Goal: Task Accomplishment & Management: Complete application form

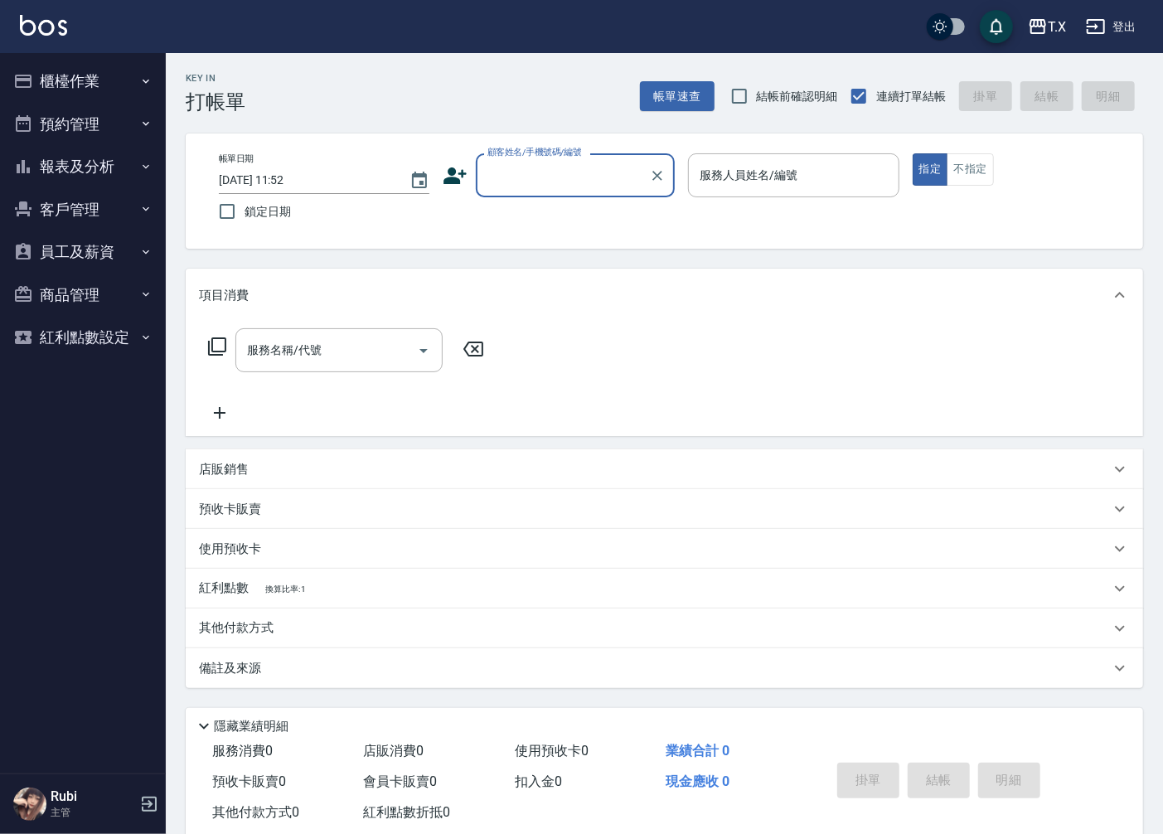
click at [553, 172] on input "顧客姓名/手機號碼/編號" at bounding box center [562, 175] width 159 height 29
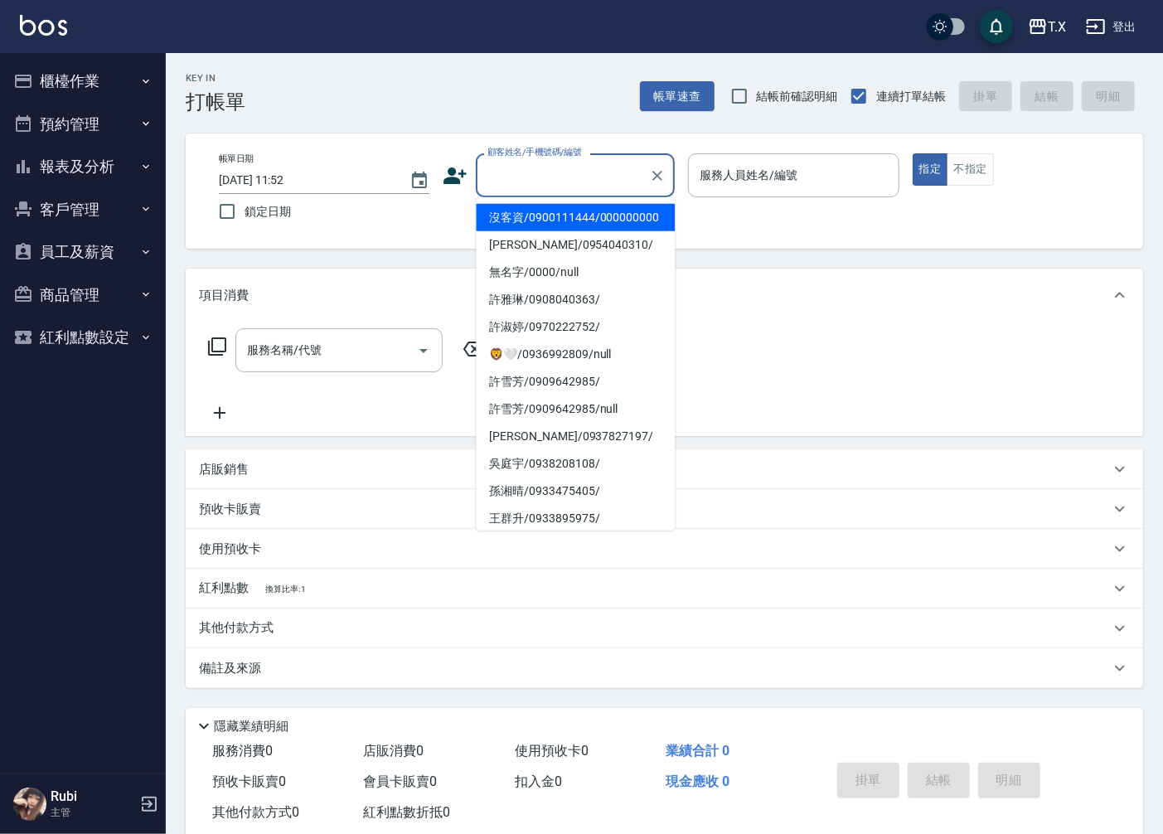
click at [541, 227] on li "沒客資/0900111444/000000000" at bounding box center [575, 217] width 199 height 27
type input "沒客資/0900111444/000000000"
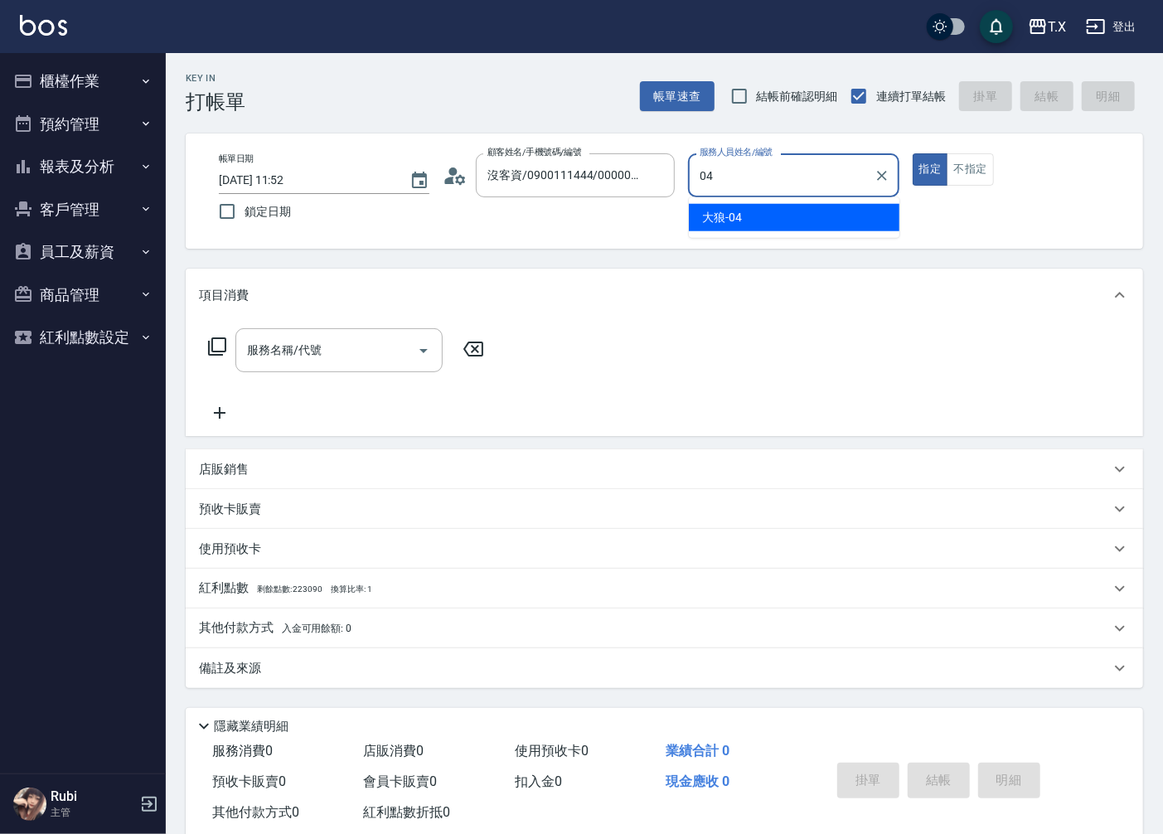
type input "大狼-04"
type button "true"
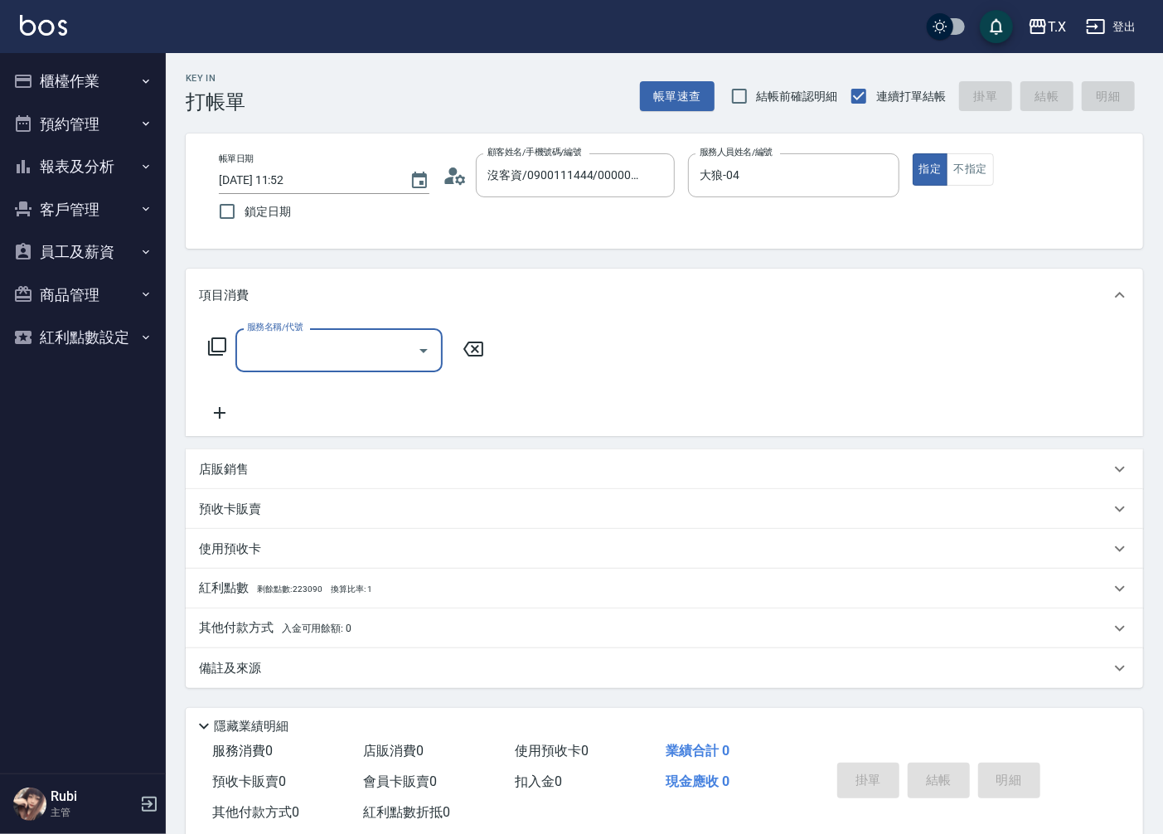
click at [319, 352] on input "服務名稱/代號" at bounding box center [326, 350] width 167 height 29
type input "401"
type input "20"
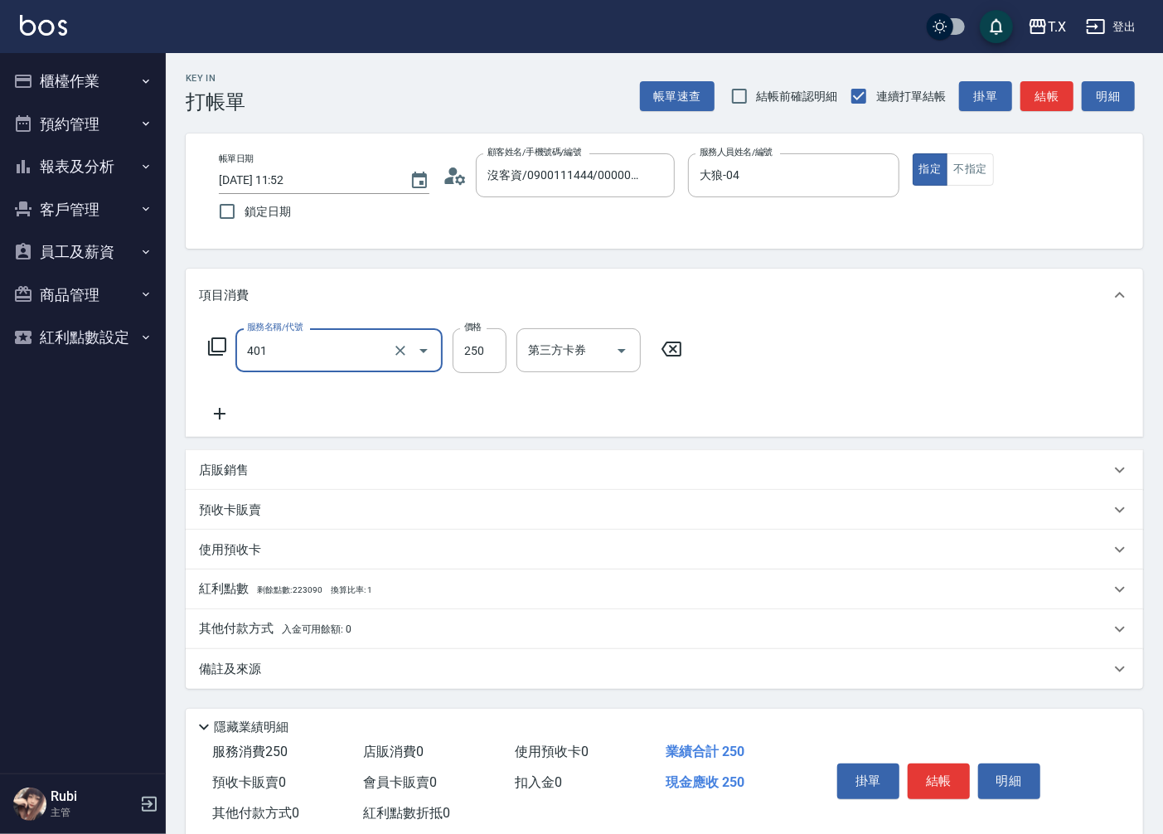
type input "剪髮(401)"
type input "0"
type input "20"
type input "200"
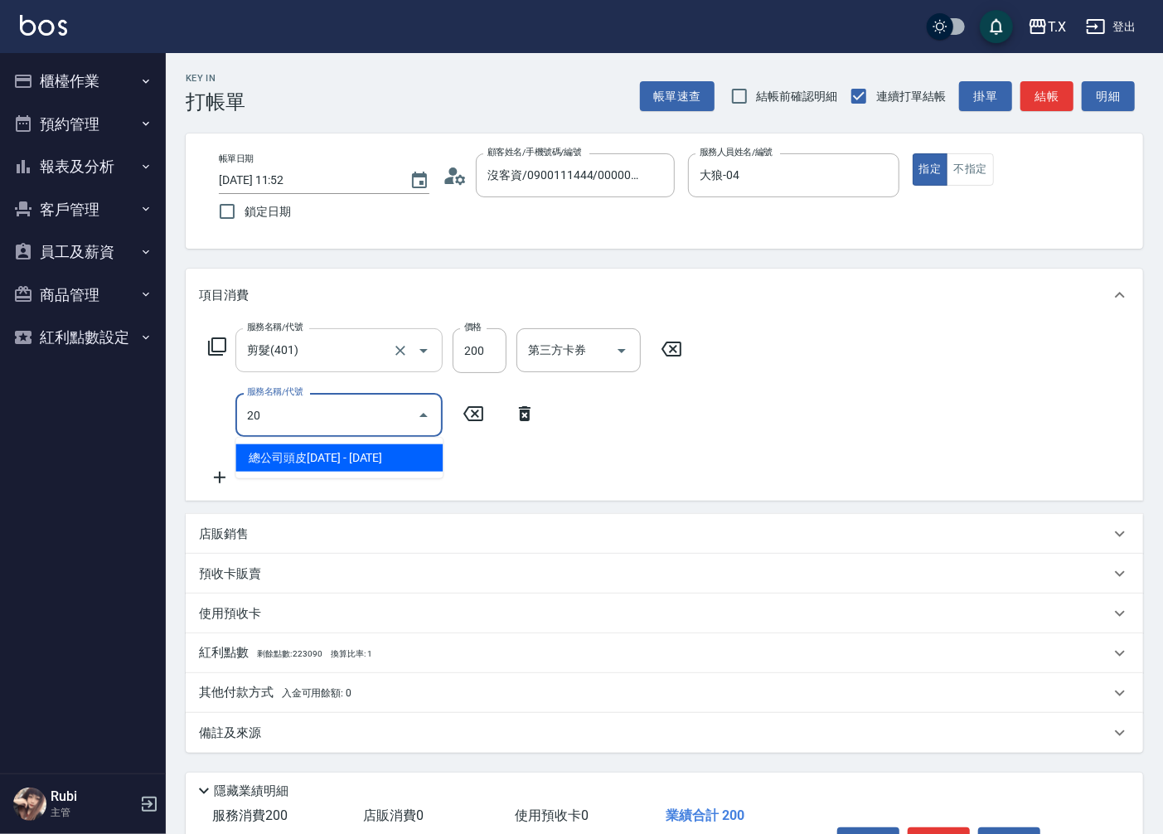
type input "201"
type input "40"
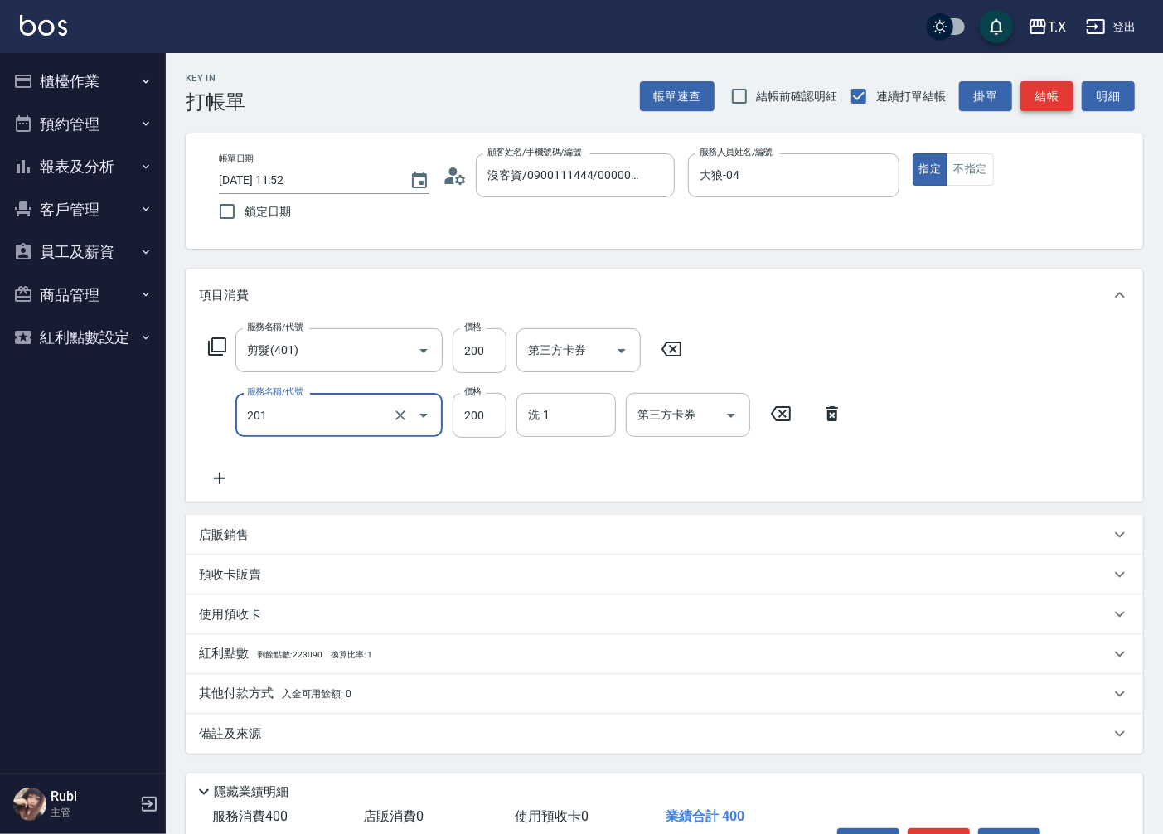
type input "洗髮(201)"
click at [1038, 100] on button "結帳" at bounding box center [1047, 96] width 53 height 31
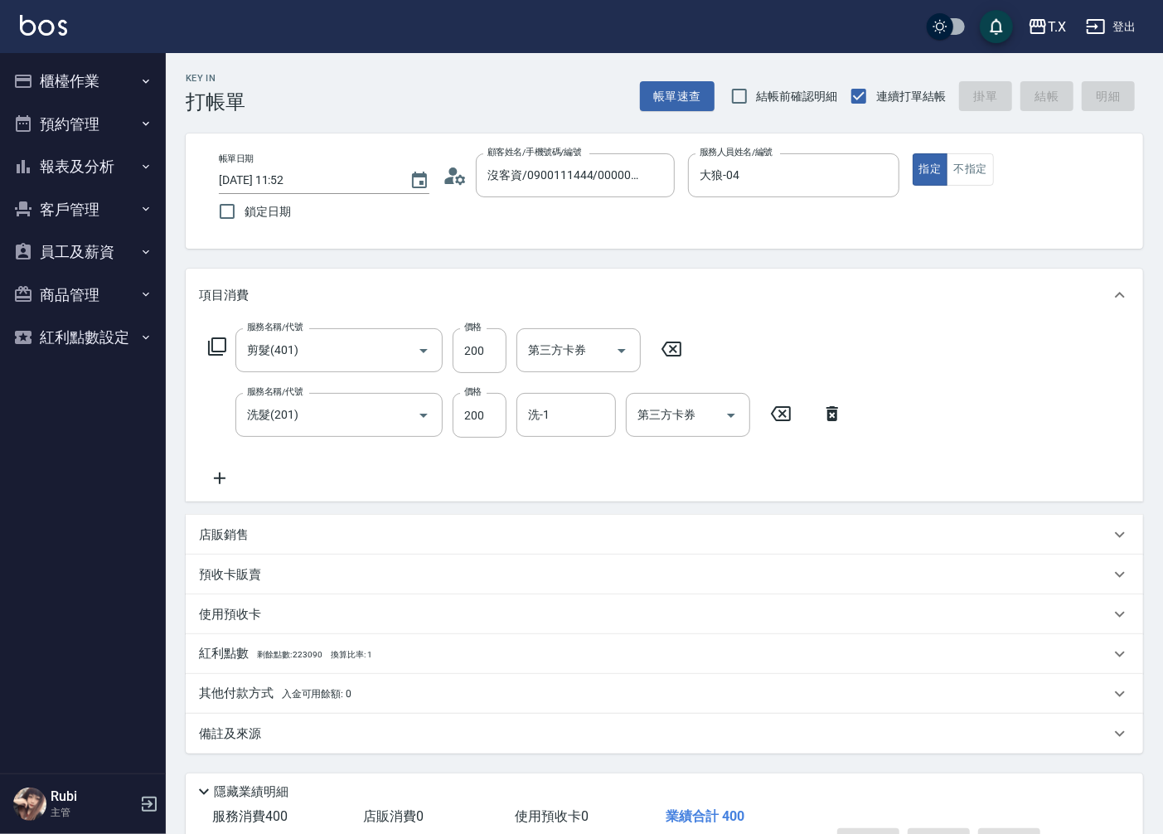
type input "[DATE] 12:15"
type input "0"
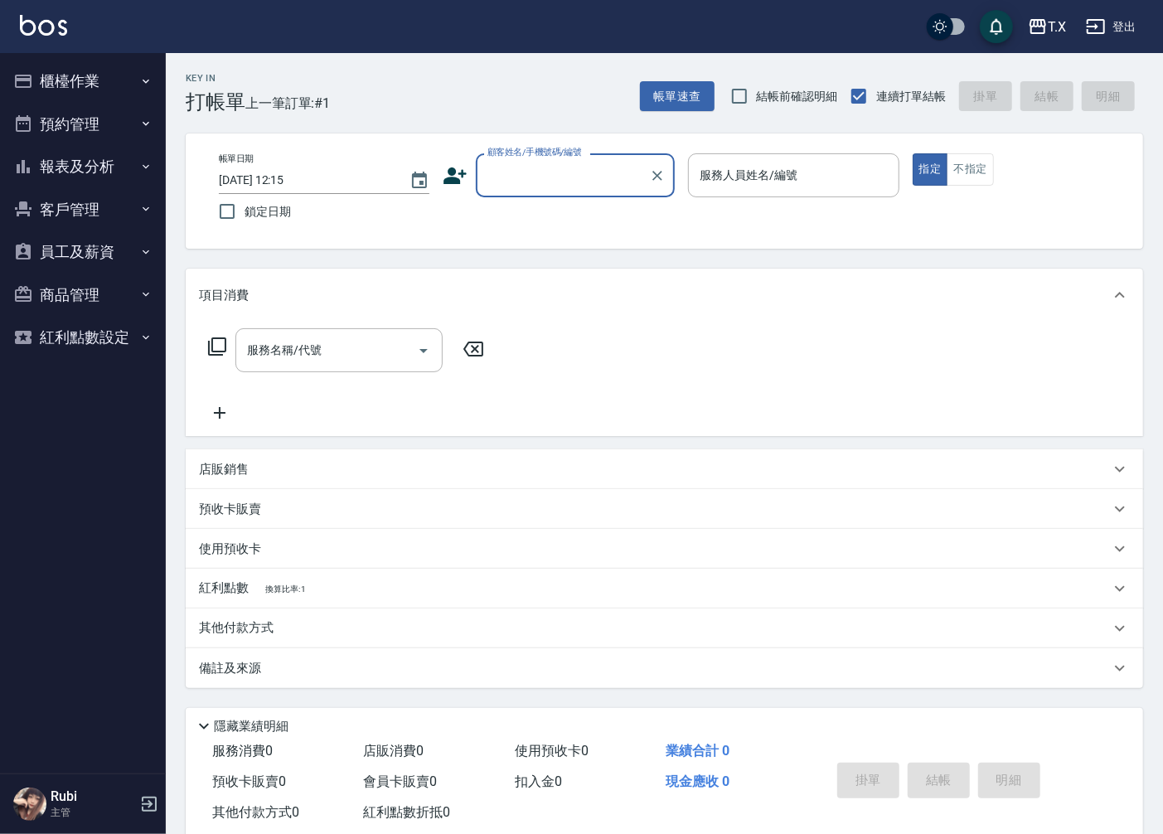
click at [87, 148] on button "報表及分析" at bounding box center [83, 166] width 153 height 43
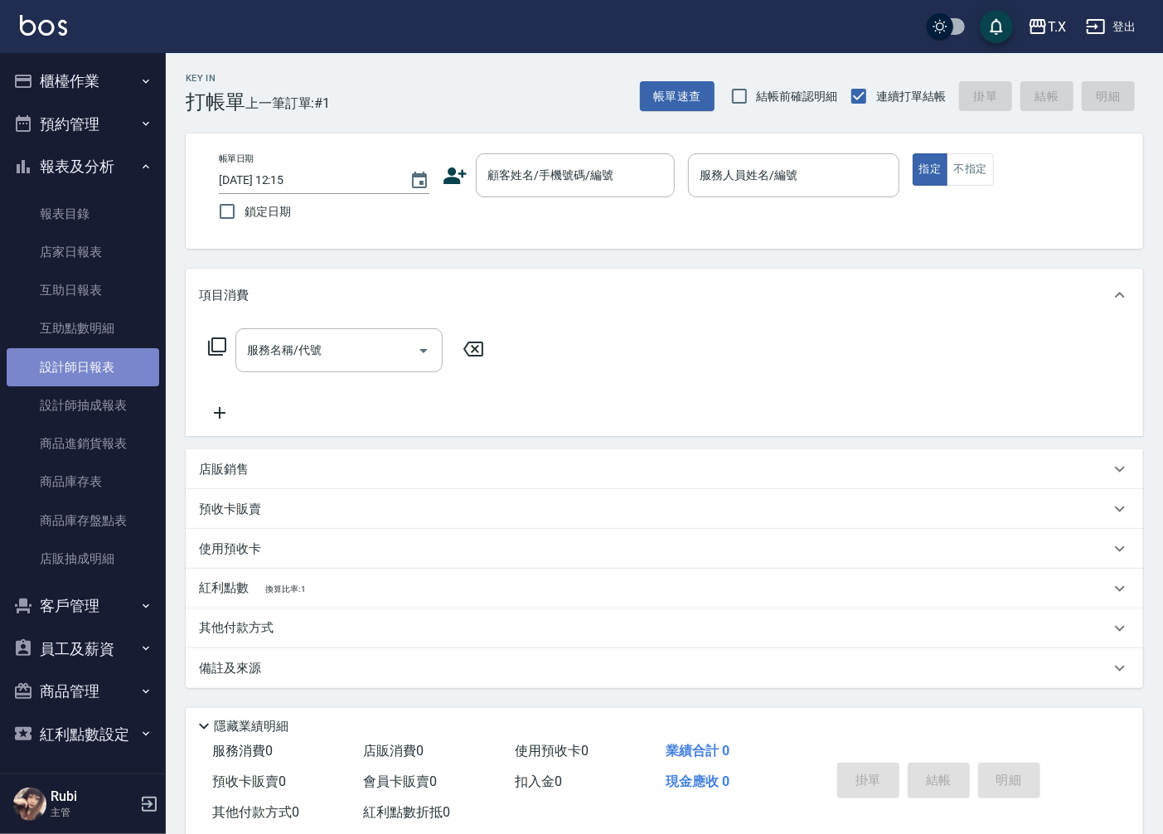
click at [101, 361] on link "設計師日報表" at bounding box center [83, 367] width 153 height 38
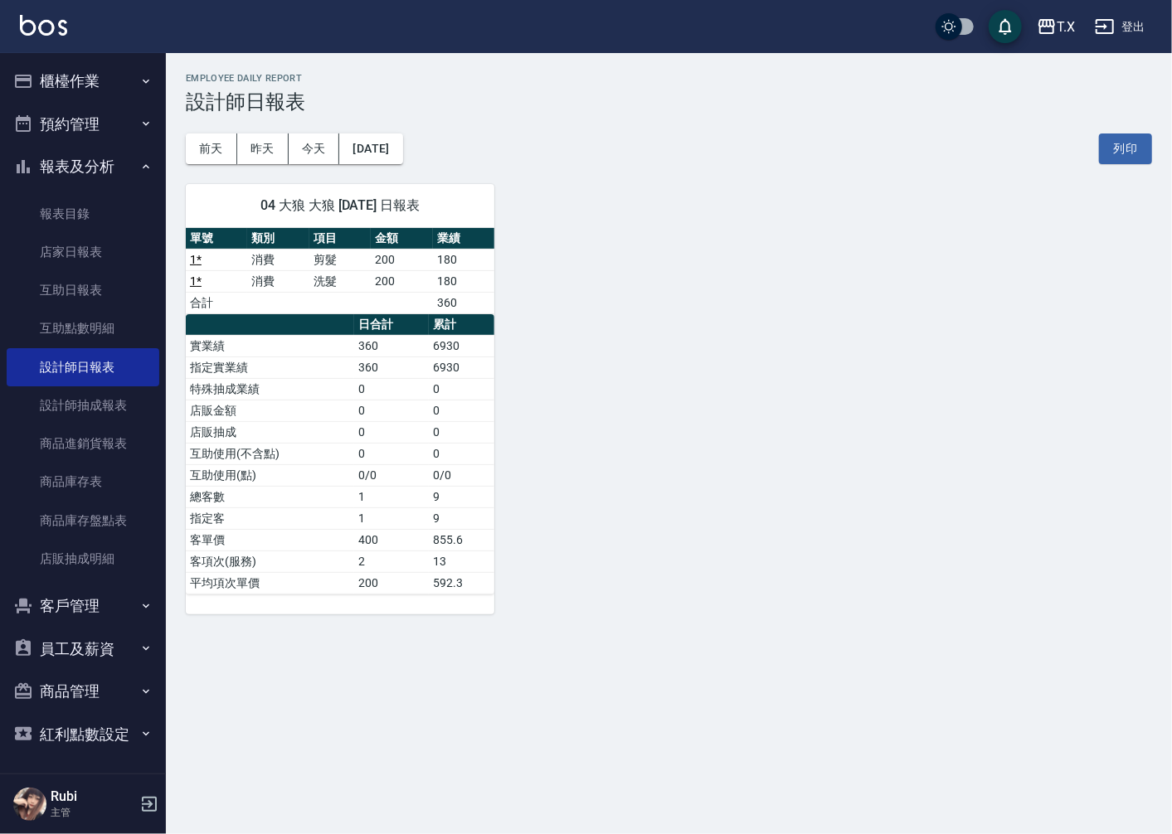
click at [98, 88] on button "櫃檯作業" at bounding box center [83, 81] width 153 height 43
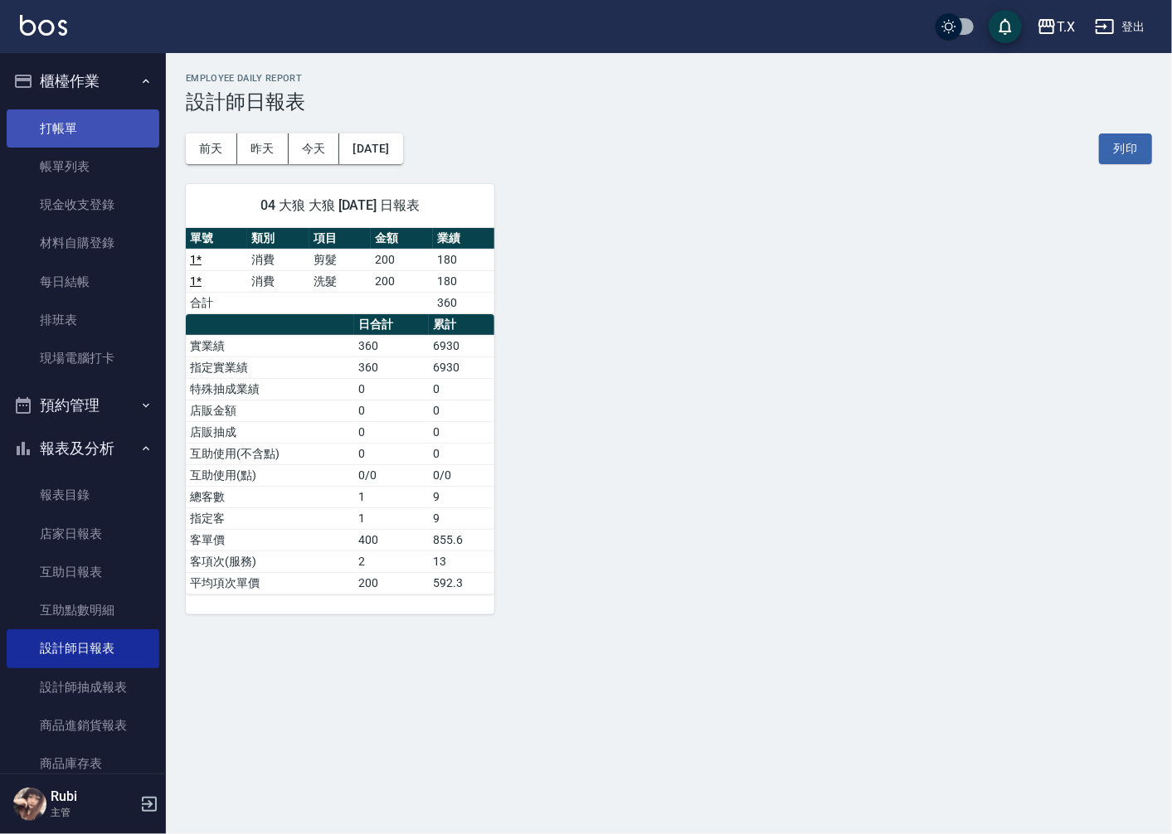
click at [84, 139] on link "打帳單" at bounding box center [83, 128] width 153 height 38
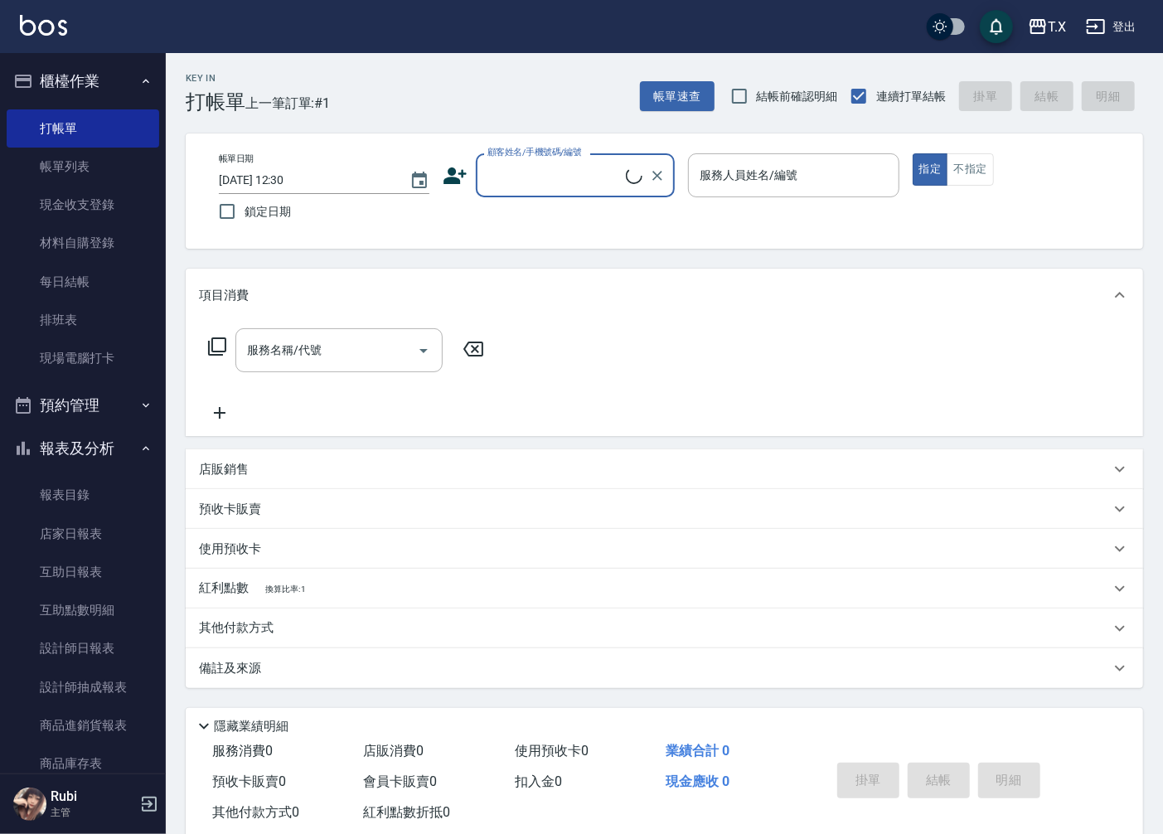
click at [526, 177] on input "顧客姓名/手機號碼/編號" at bounding box center [554, 175] width 143 height 29
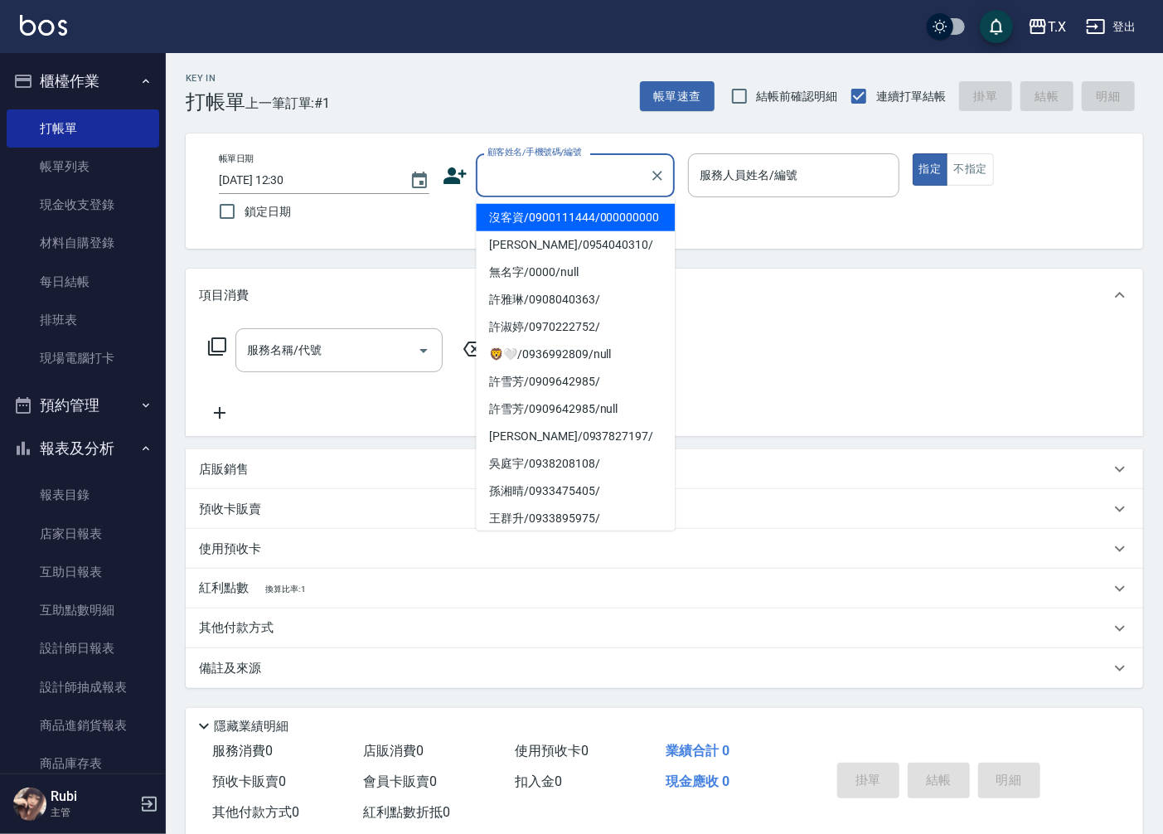
drag, startPoint x: 526, startPoint y: 205, endPoint x: 521, endPoint y: 218, distance: 14.2
click at [521, 218] on li "沒客資/0900111444/000000000" at bounding box center [575, 217] width 199 height 27
type input "沒客資/0900111444/000000000"
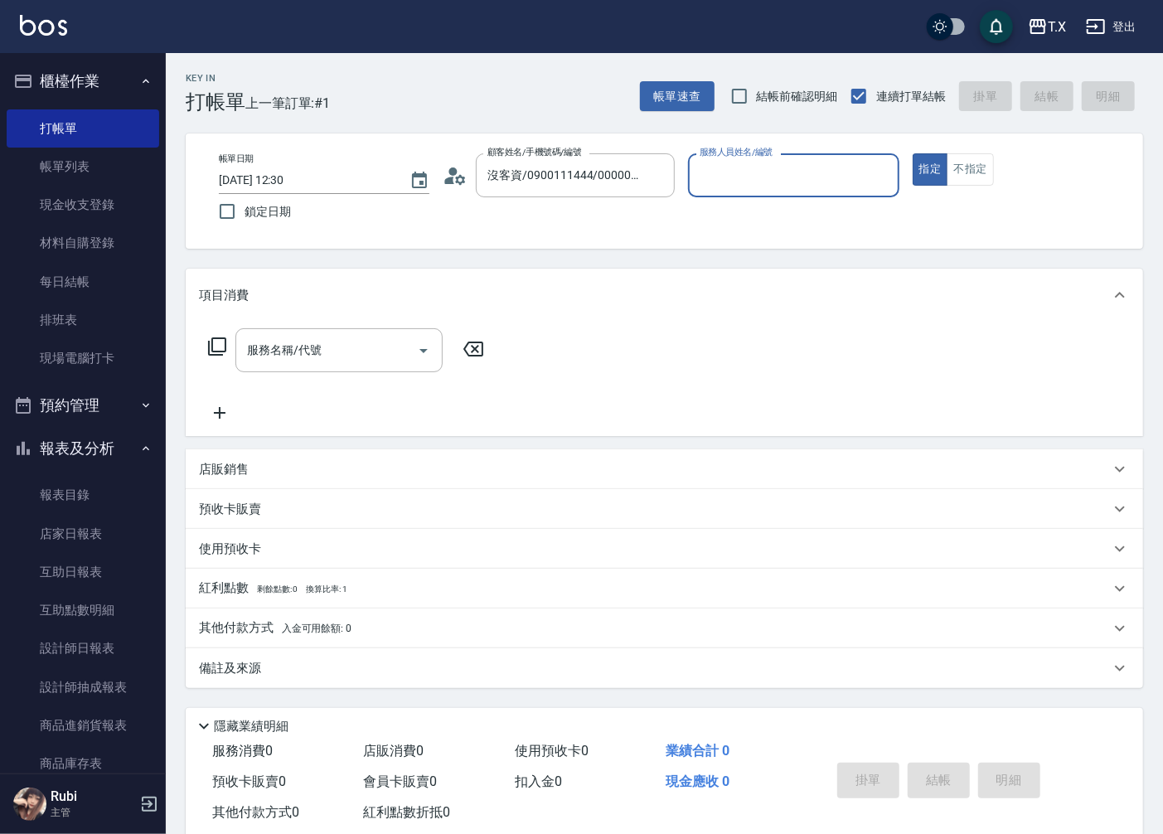
click at [521, 218] on div "帳單日期 [DATE] 12:30 鎖定日期 顧客姓名/手機號碼/編號 沒客資/0900111444/000000000 顧客姓名/手機號碼/編號 服務人員姓…" at bounding box center [665, 190] width 918 height 75
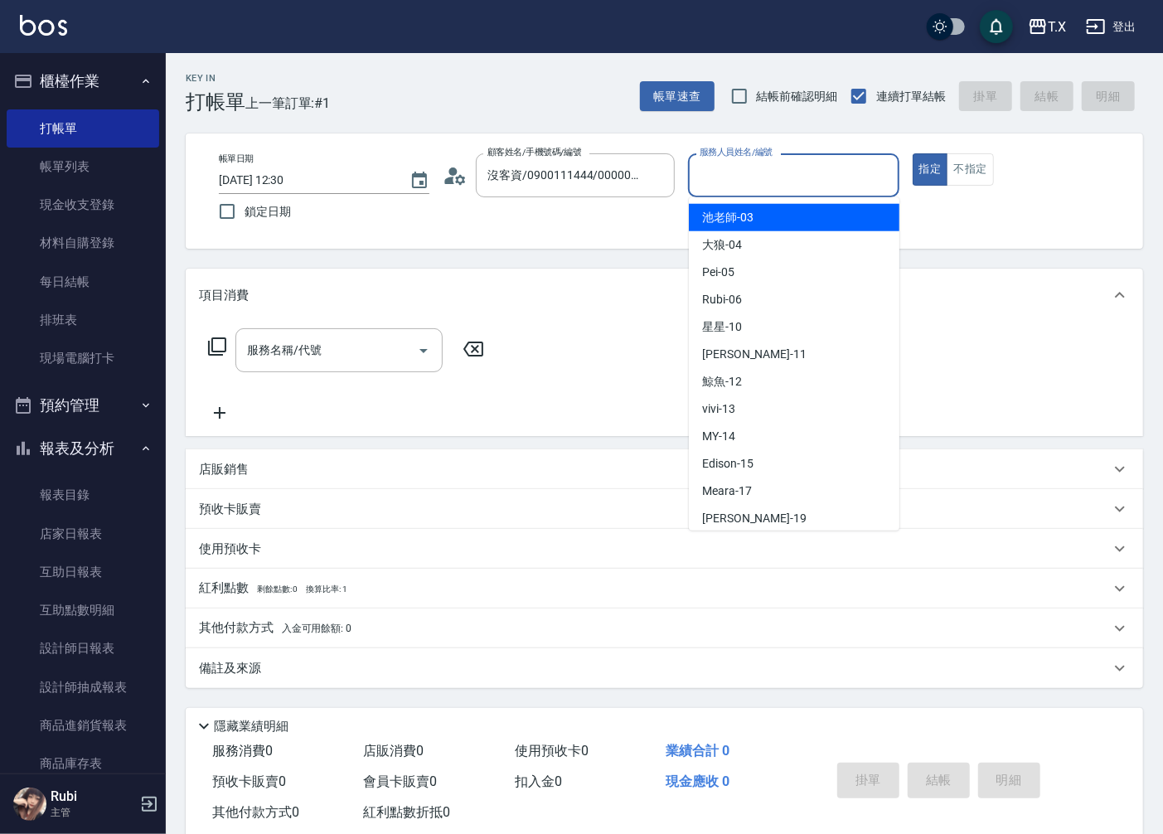
click at [723, 175] on input "服務人員姓名/編號" at bounding box center [794, 175] width 196 height 29
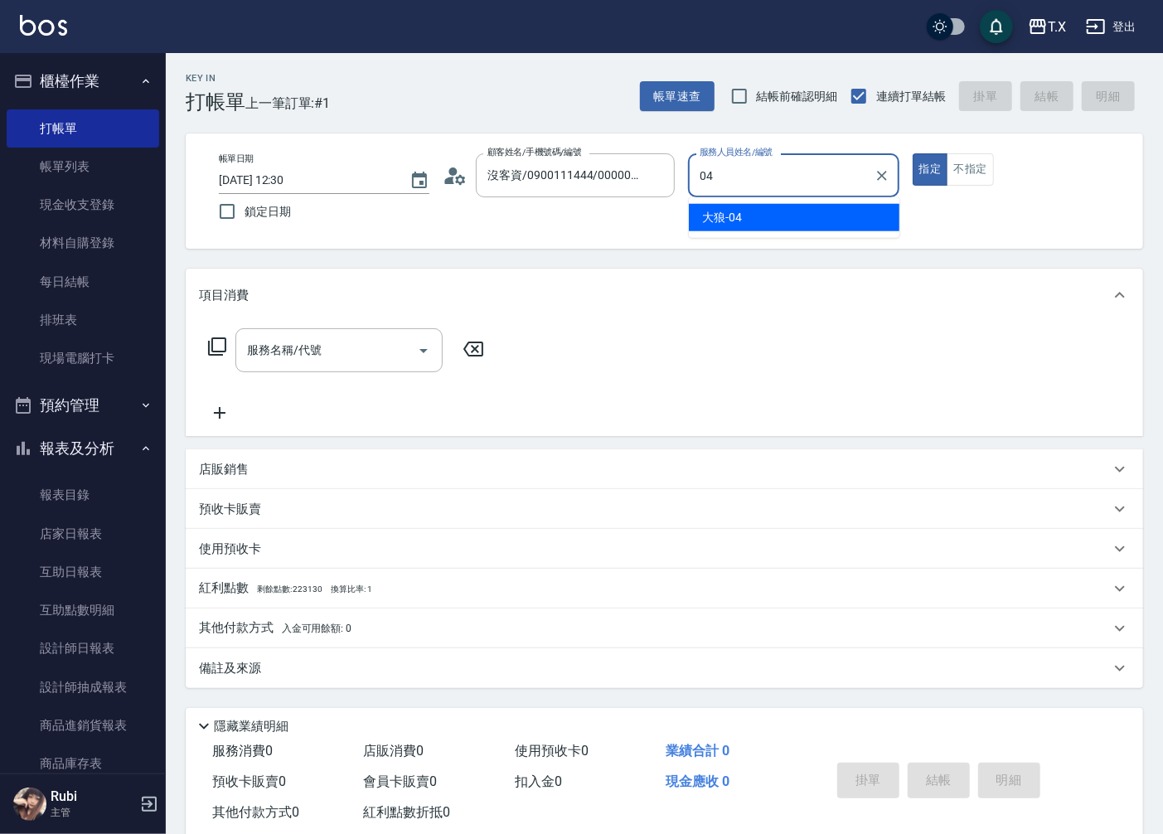
type input "大狼-04"
type button "true"
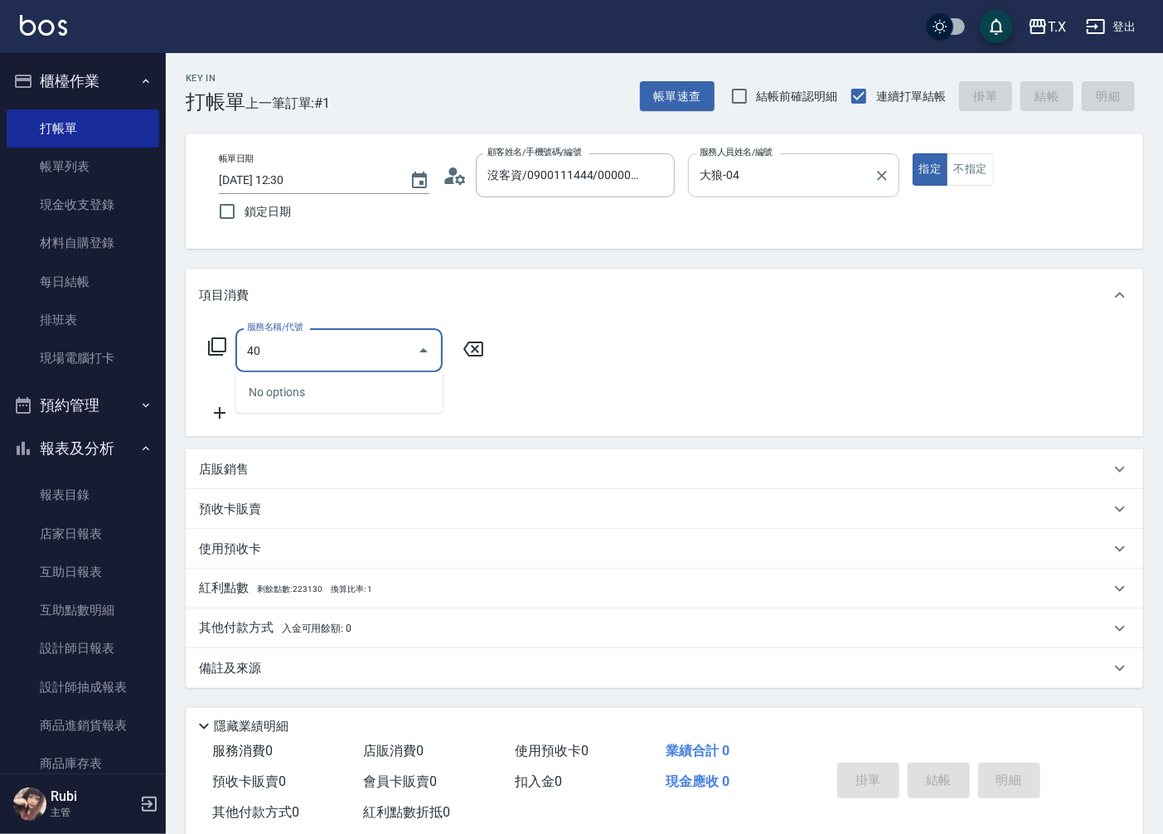
type input "401"
type input "20"
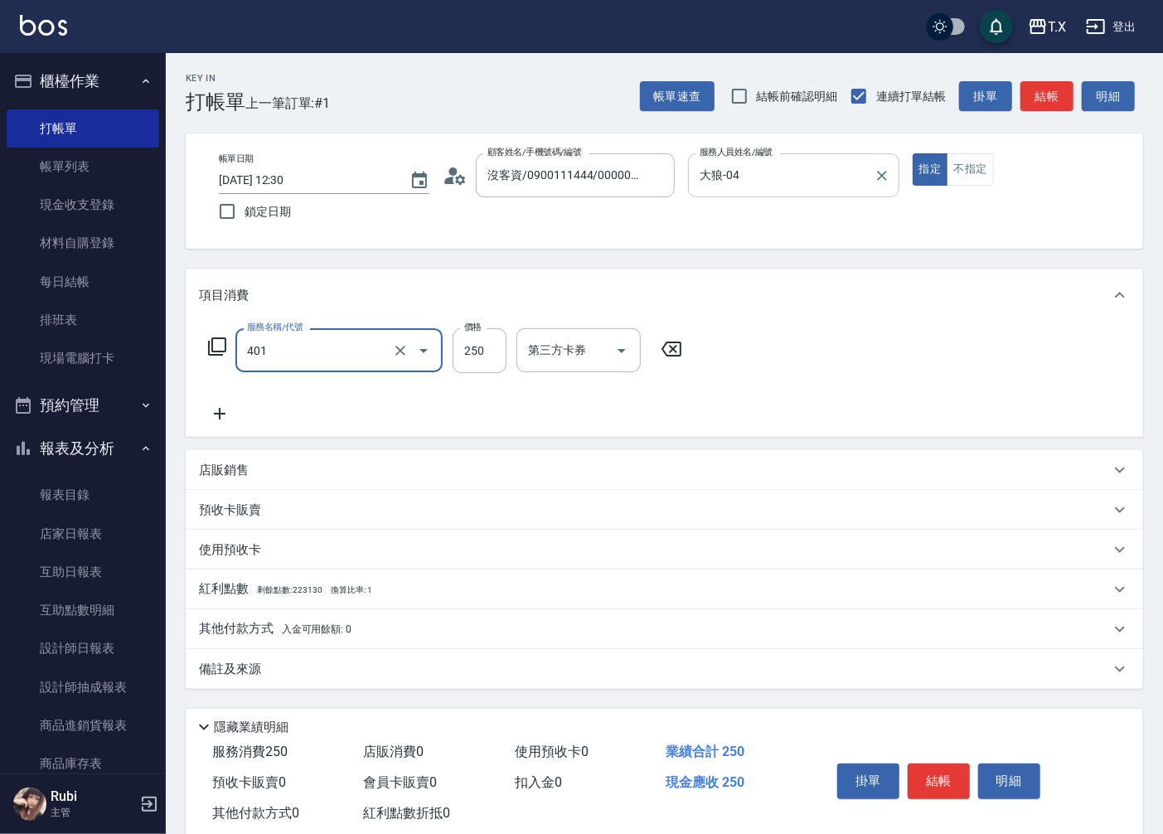
type input "剪髮(401)"
type input "2"
type input "0"
type input "200"
type input "20"
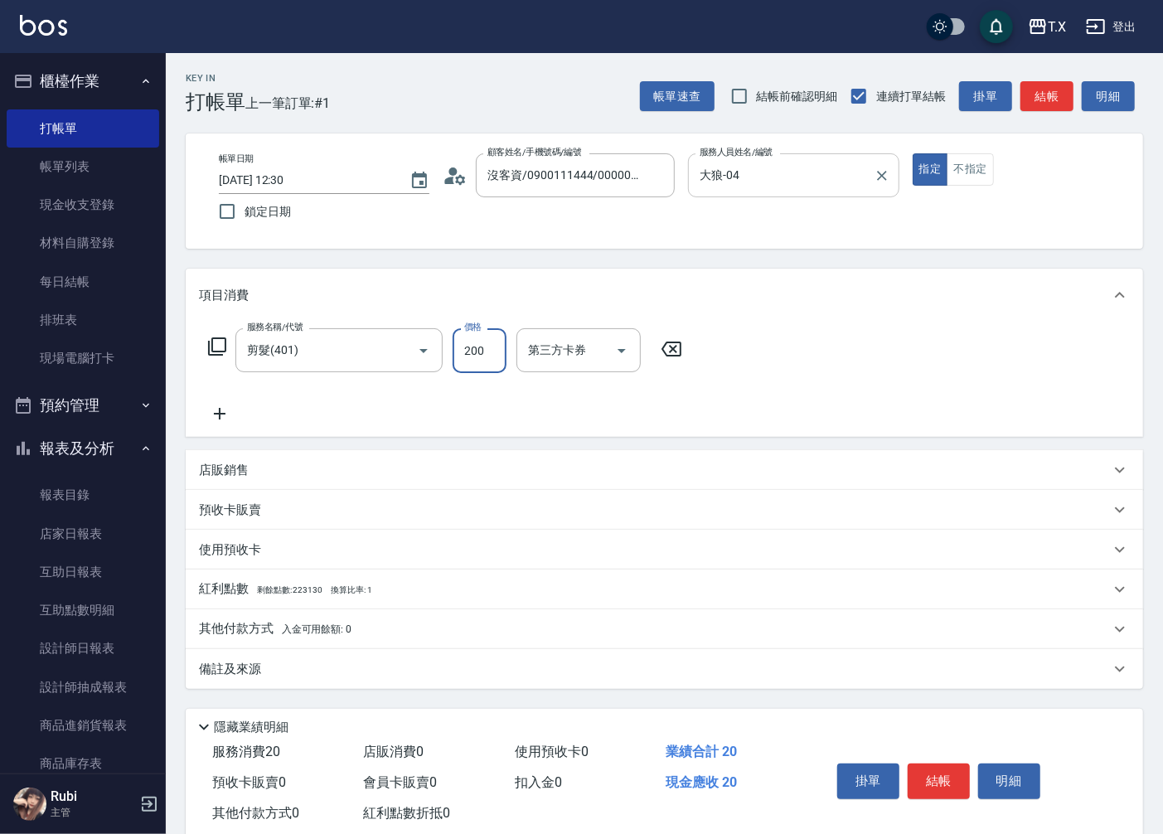
type input "200"
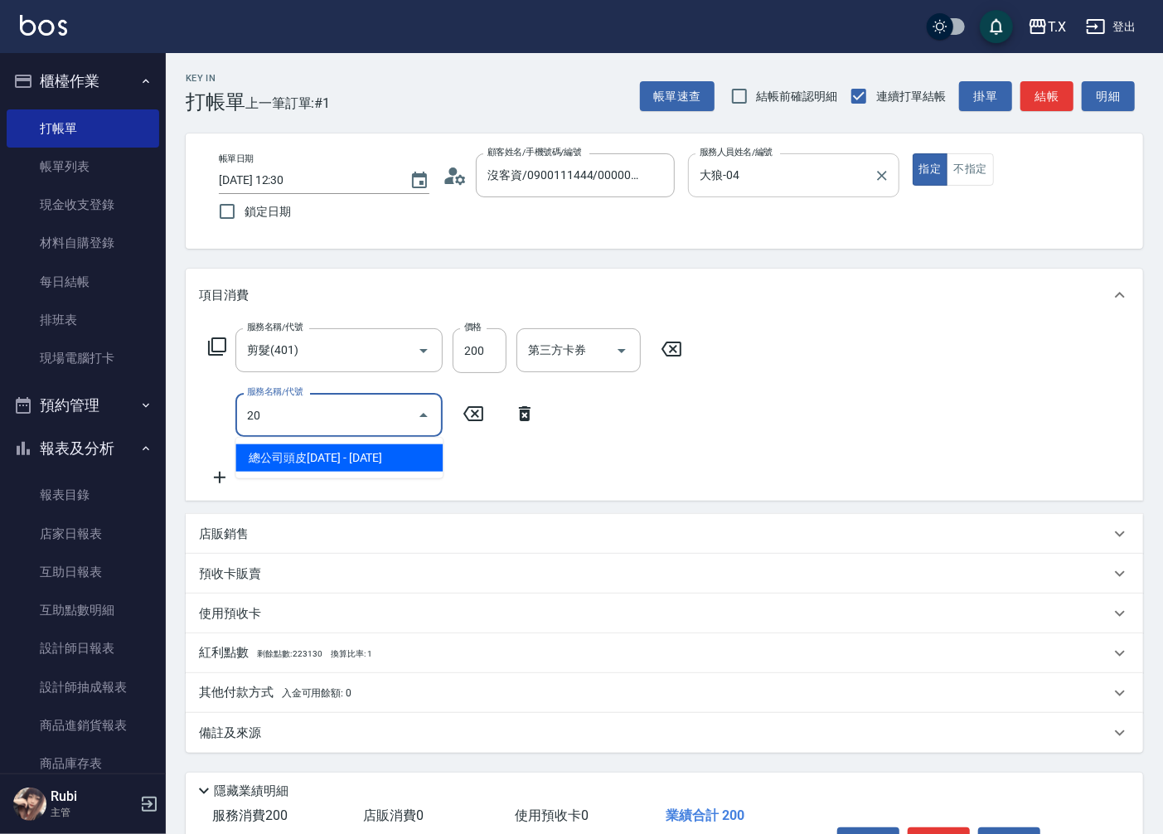
type input "201"
type input "40"
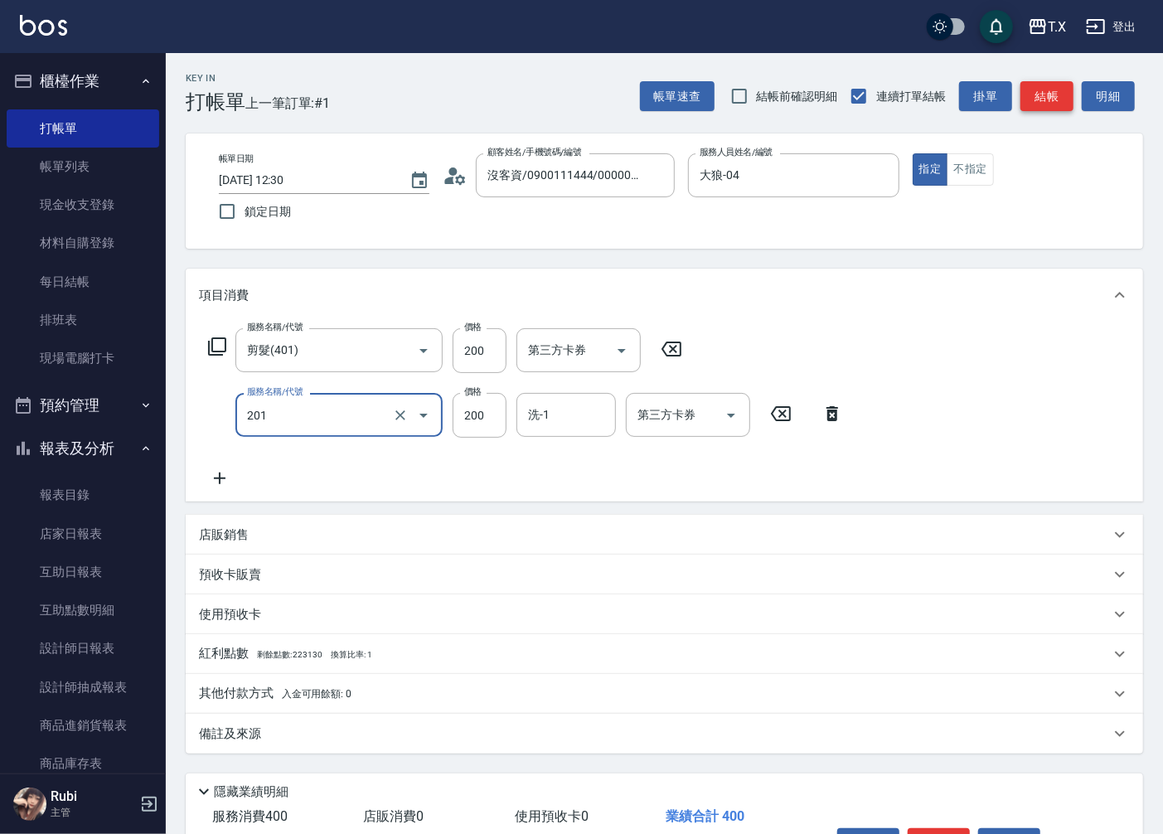
type input "洗髮(201)"
click at [1039, 84] on button "結帳" at bounding box center [1047, 96] width 53 height 31
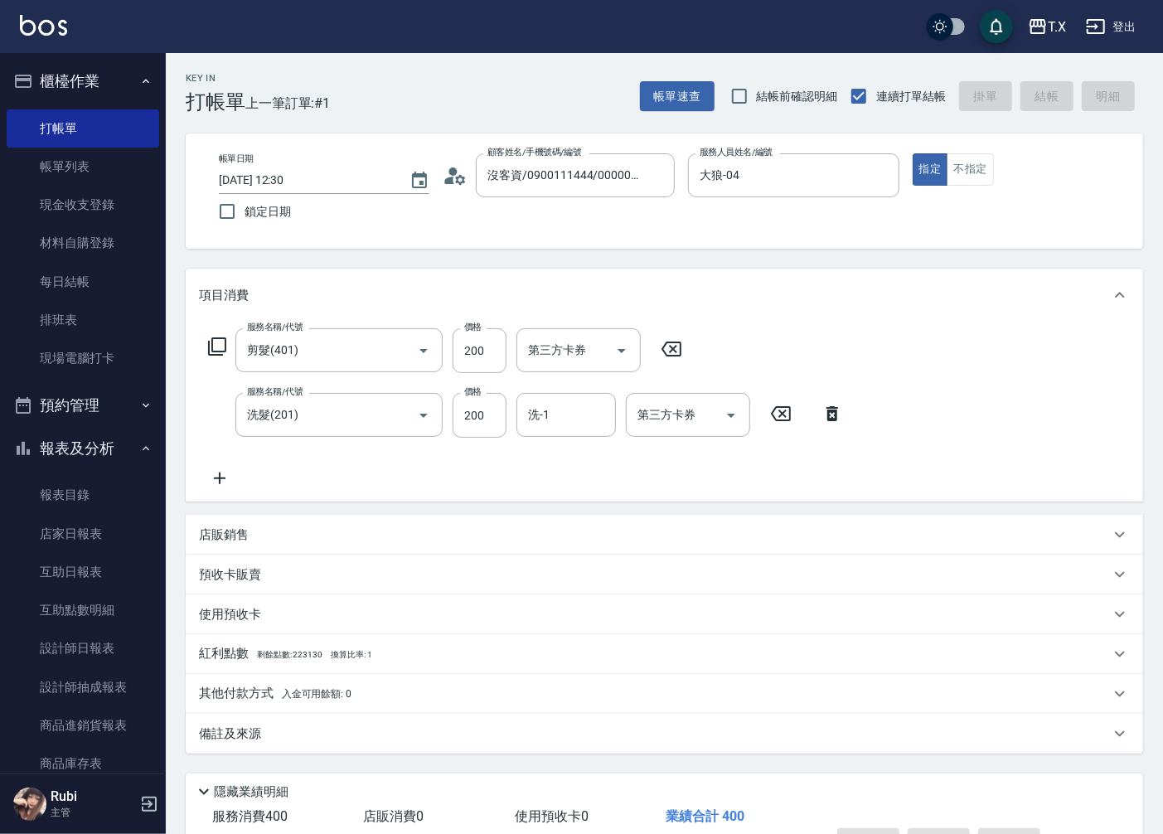
type input "0"
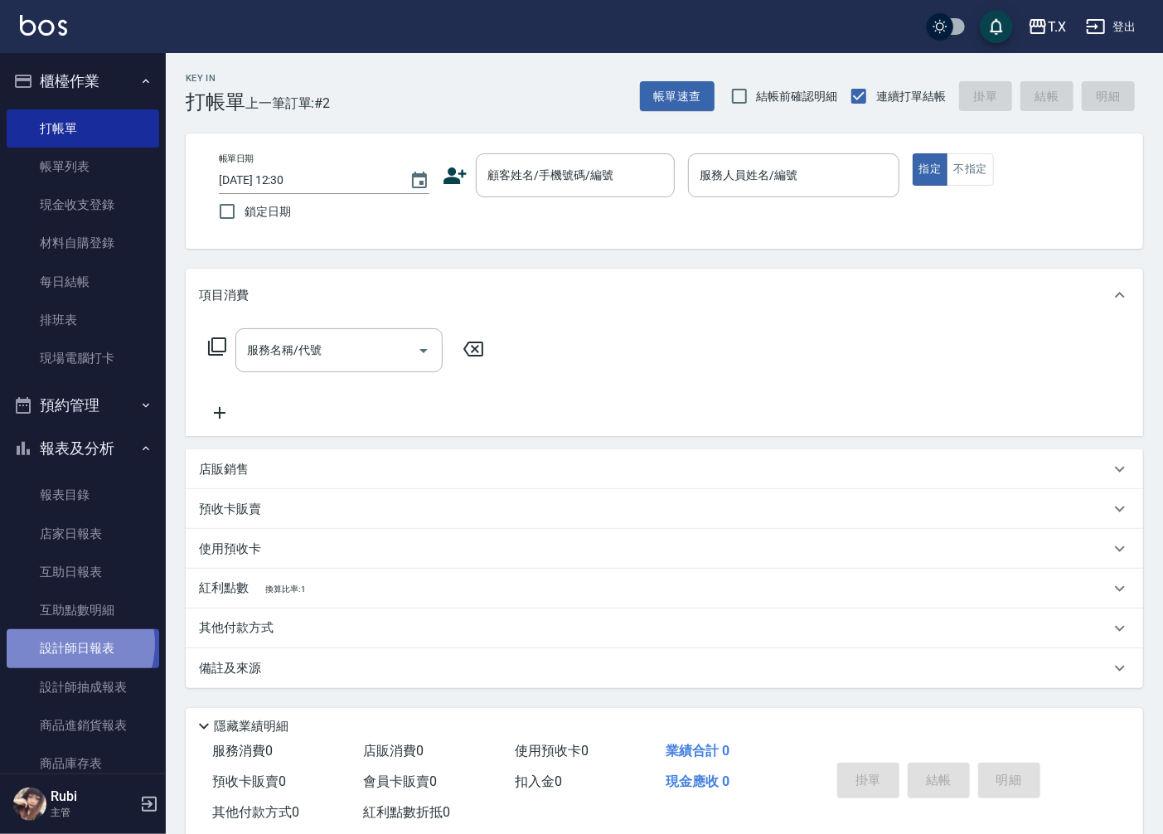
click at [66, 643] on link "設計師日報表" at bounding box center [83, 648] width 153 height 38
